Goal: Transaction & Acquisition: Download file/media

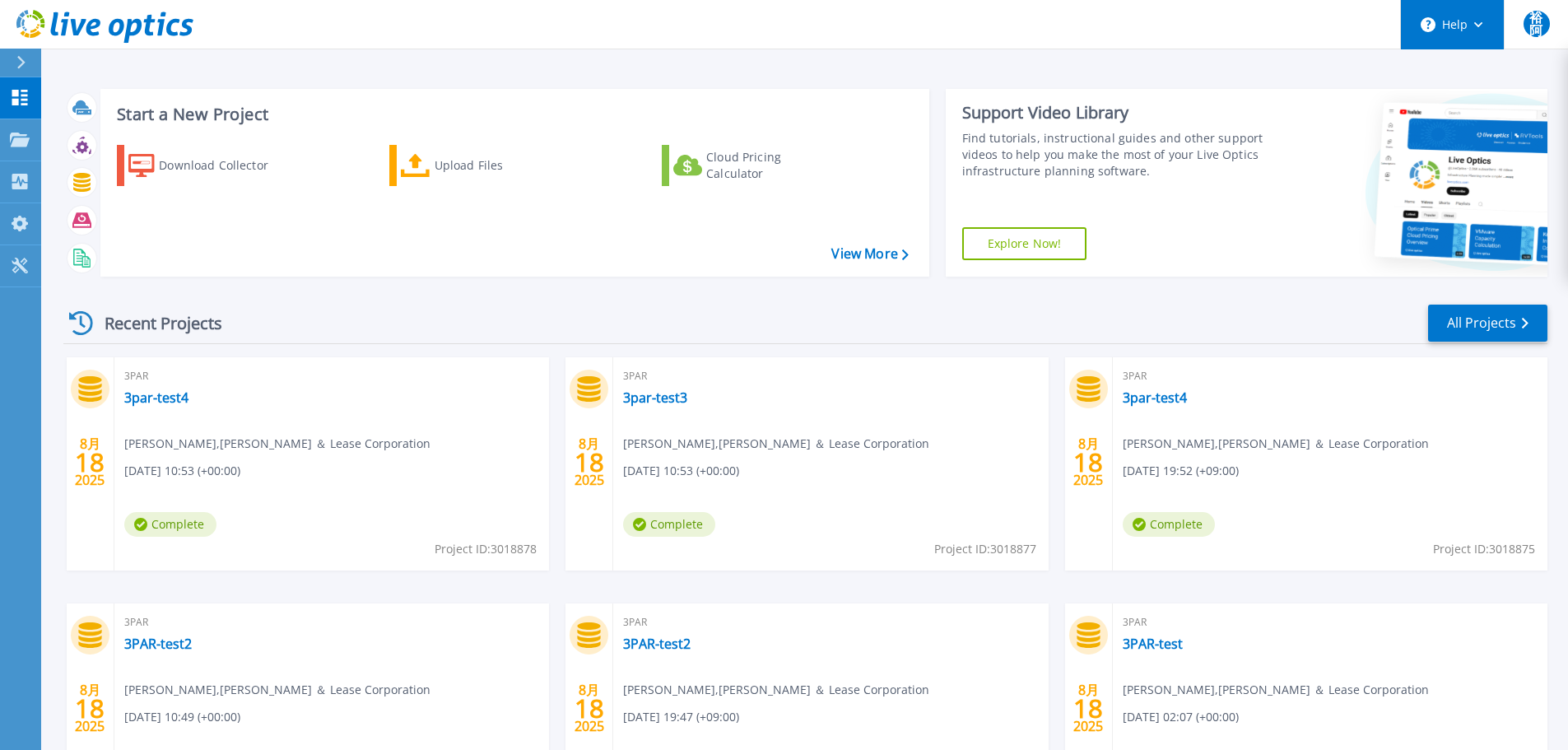
click at [1483, 24] on button "Help" at bounding box center [1452, 24] width 103 height 50
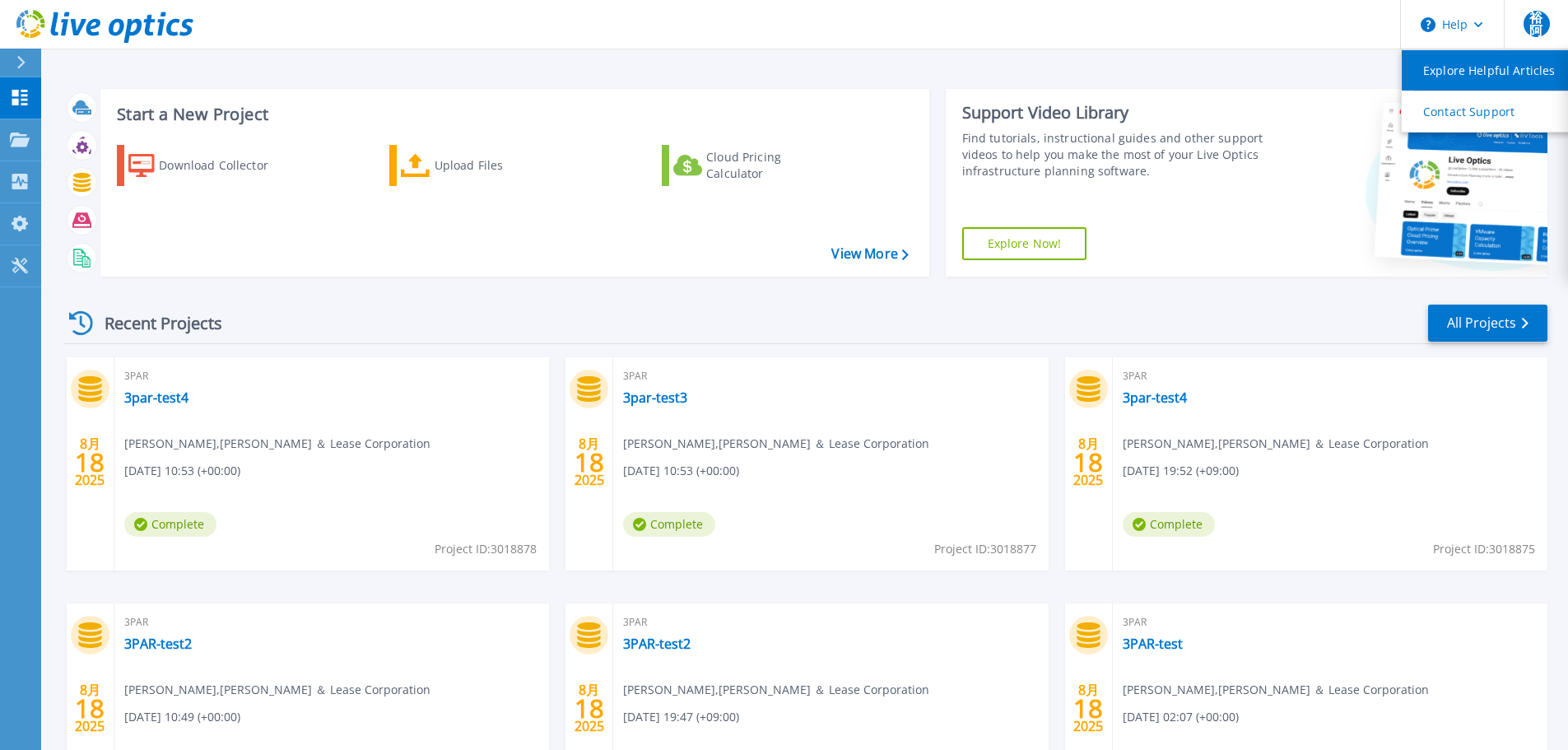
click at [1488, 71] on link "Explore Helpful Articles" at bounding box center [1494, 70] width 183 height 40
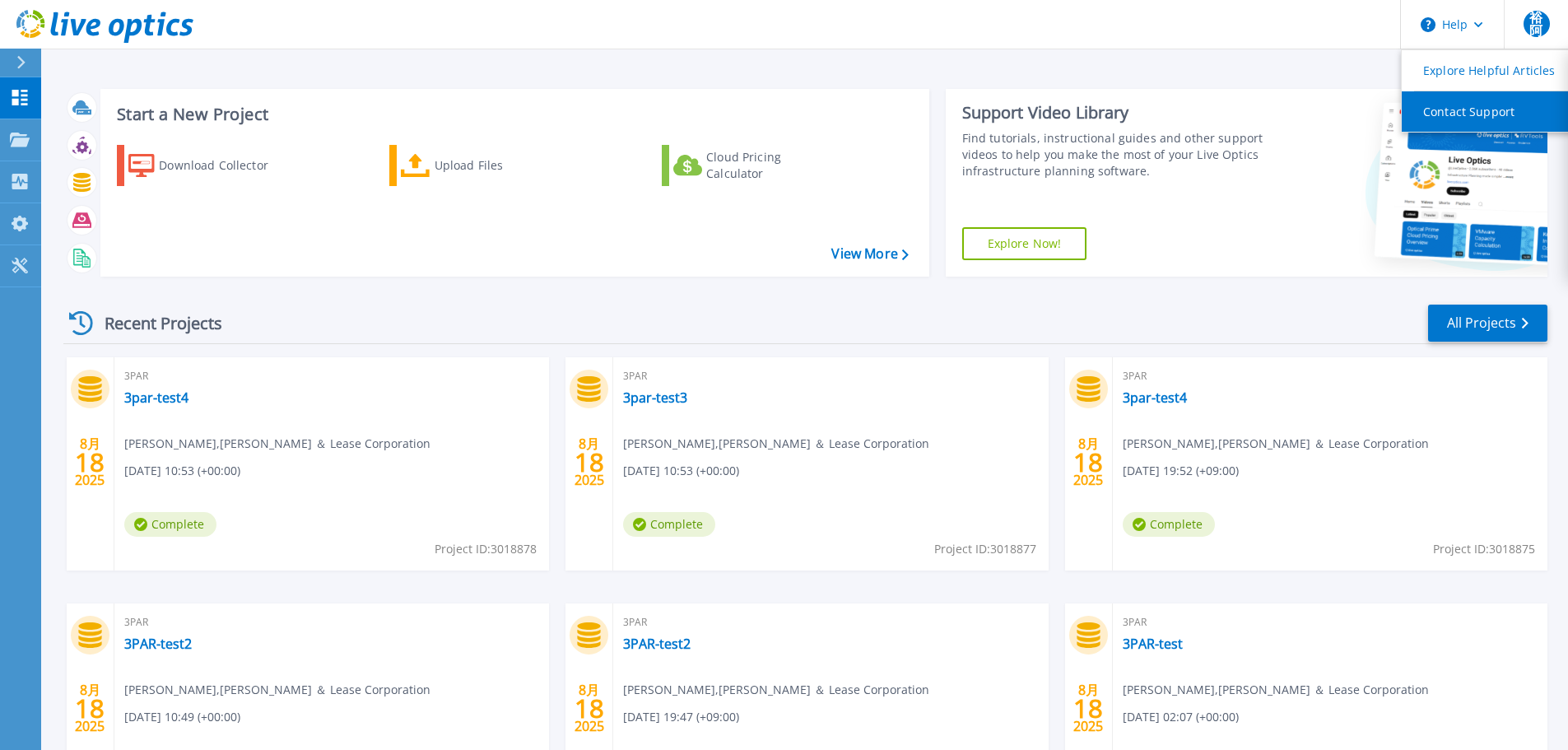
click at [1455, 116] on link "Contact Support" at bounding box center [1494, 111] width 183 height 40
click at [24, 263] on icon at bounding box center [19, 265] width 16 height 16
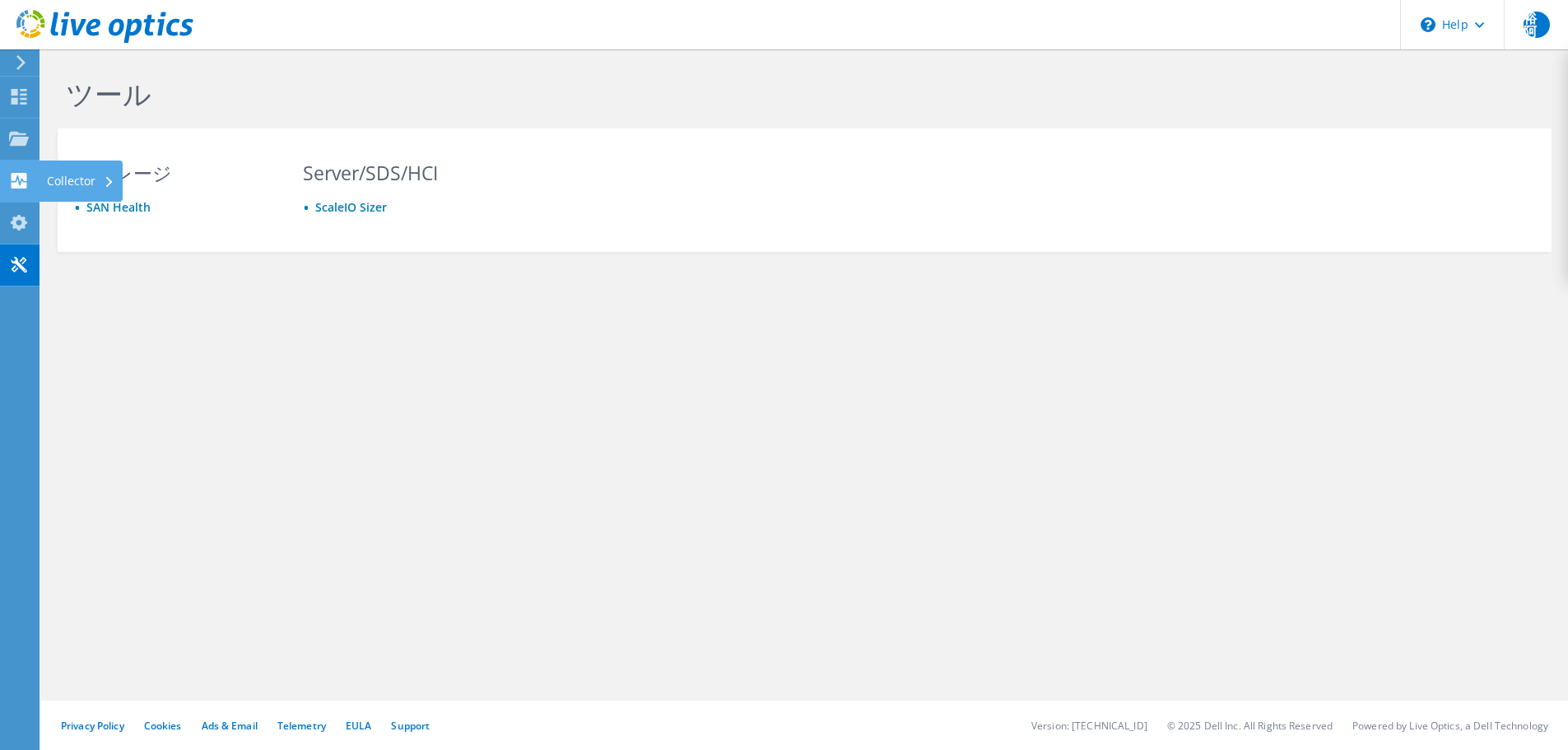
click at [83, 182] on div "Collector" at bounding box center [80, 182] width 84 height 41
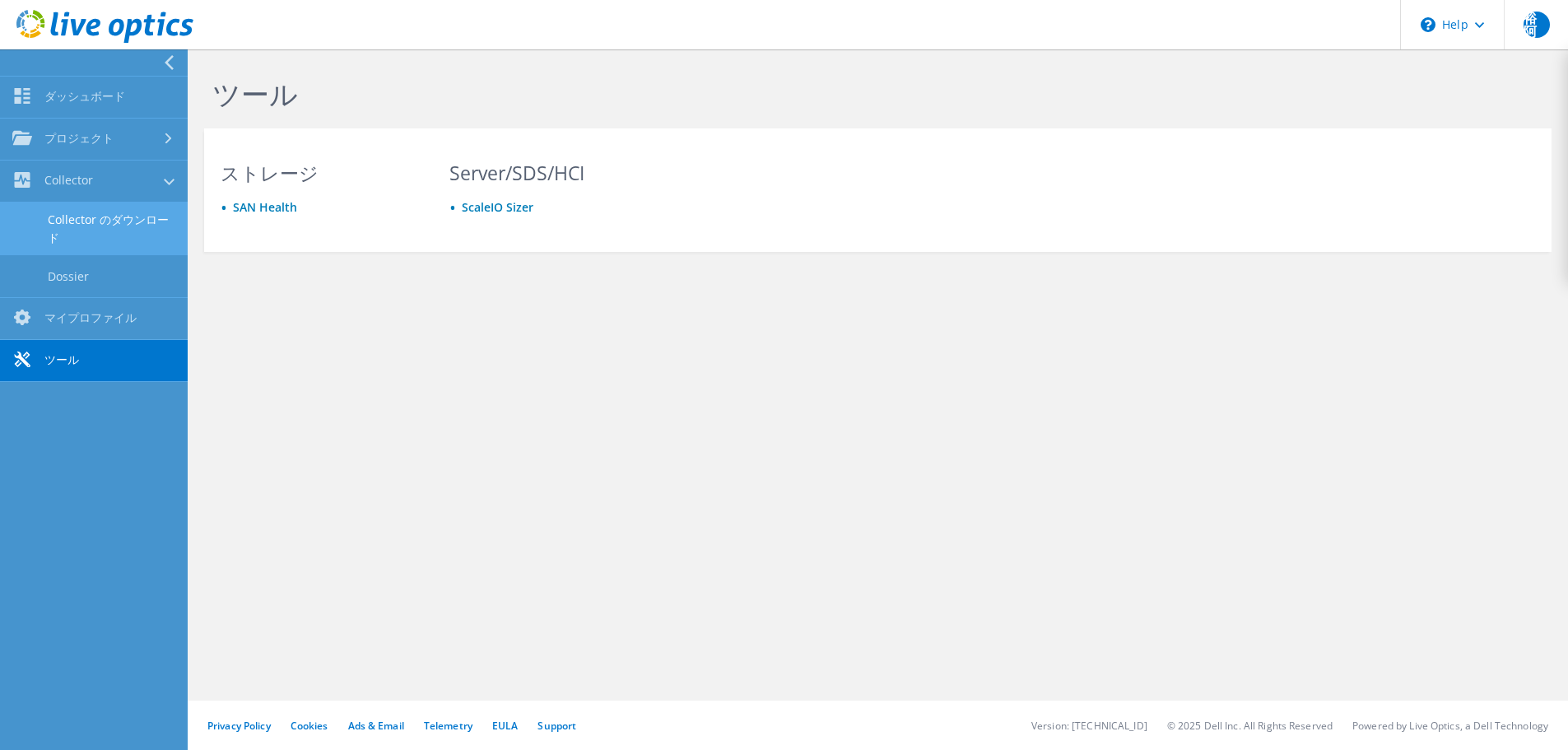
click at [91, 219] on link "Collector のダウンロード" at bounding box center [94, 229] width 188 height 53
